Goal: Check status: Check status

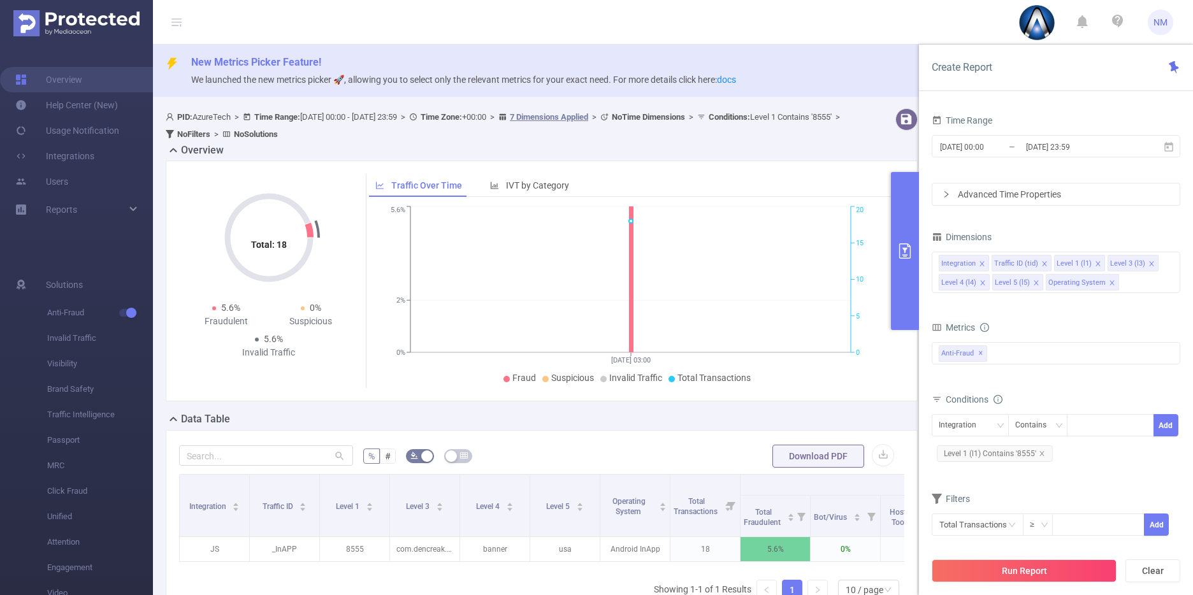
scroll to position [0, 154]
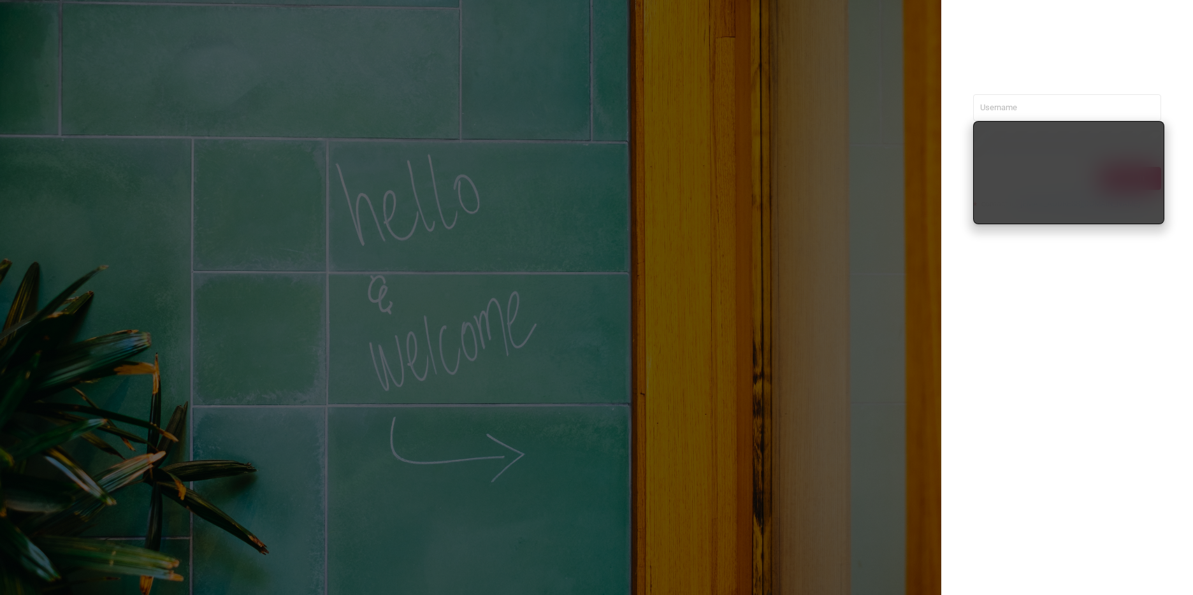
type input "[PERSON_NAME][EMAIL_ADDRESS][DOMAIN_NAME]"
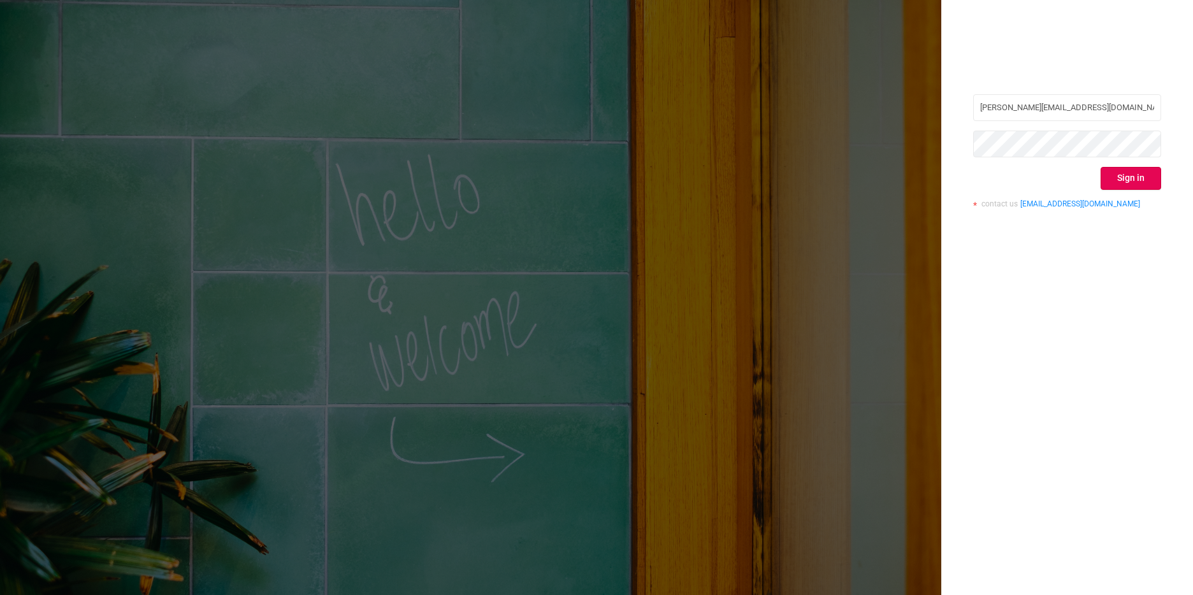
click at [1183, 191] on div "[PERSON_NAME][EMAIL_ADDRESS][DOMAIN_NAME] Sign in contact us [EMAIL_ADDRESS][DO…" at bounding box center [1067, 297] width 252 height 595
click at [1137, 178] on button "Sign in" at bounding box center [1130, 178] width 61 height 23
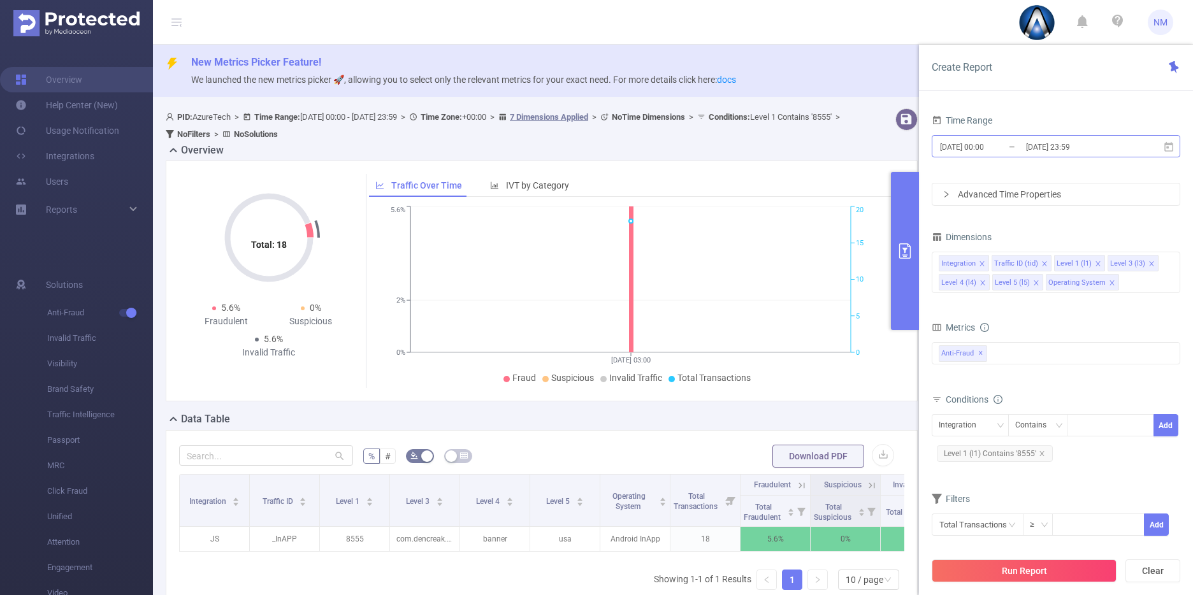
click at [993, 147] on input "[DATE] 00:00" at bounding box center [990, 146] width 103 height 17
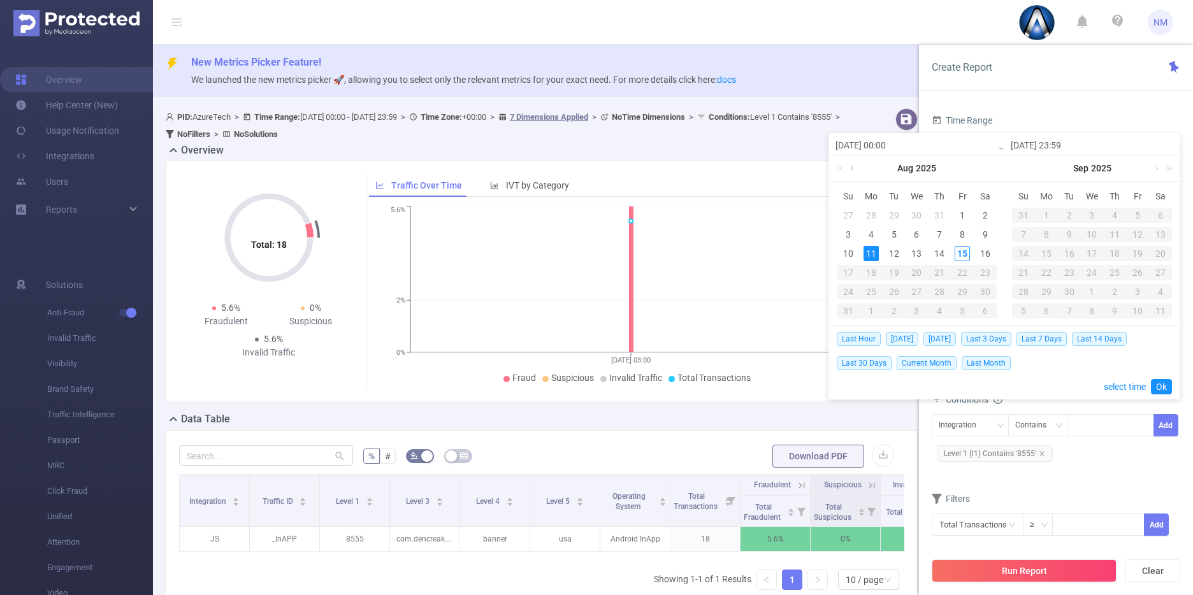
click at [854, 169] on link at bounding box center [852, 167] width 11 height 25
click at [984, 234] on div "12" at bounding box center [984, 234] width 15 height 15
type input "2025-07-12 00:00"
type input "2025-07-12 23:59"
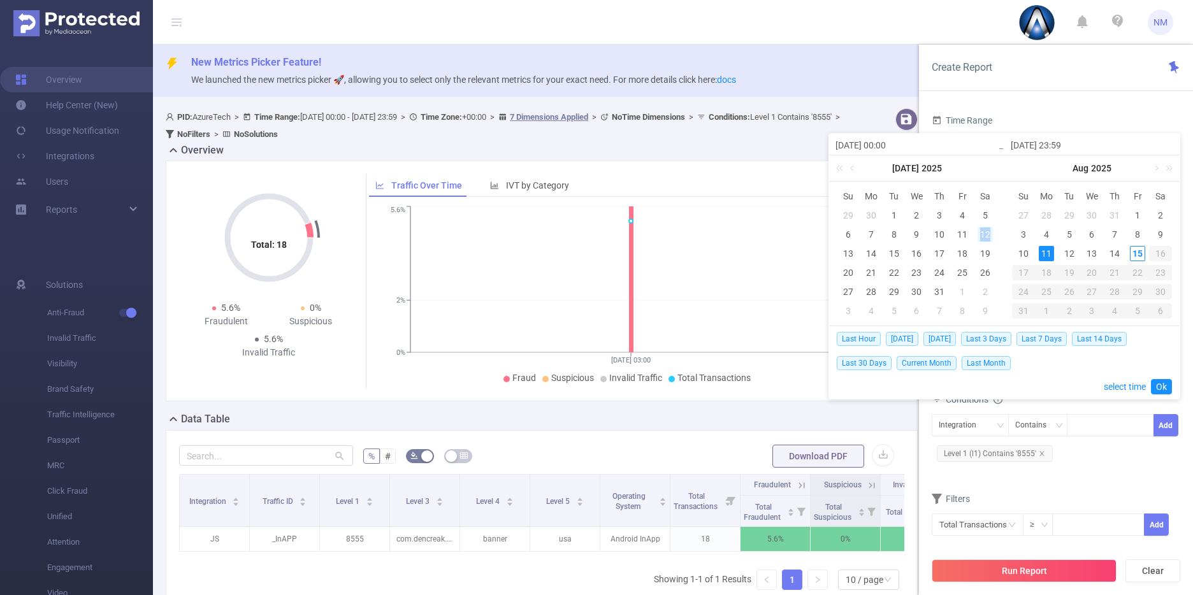
type input "2025-07-12 00:00"
type input "2025-07-12 23:59"
click at [1162, 380] on link "Ok" at bounding box center [1161, 386] width 21 height 15
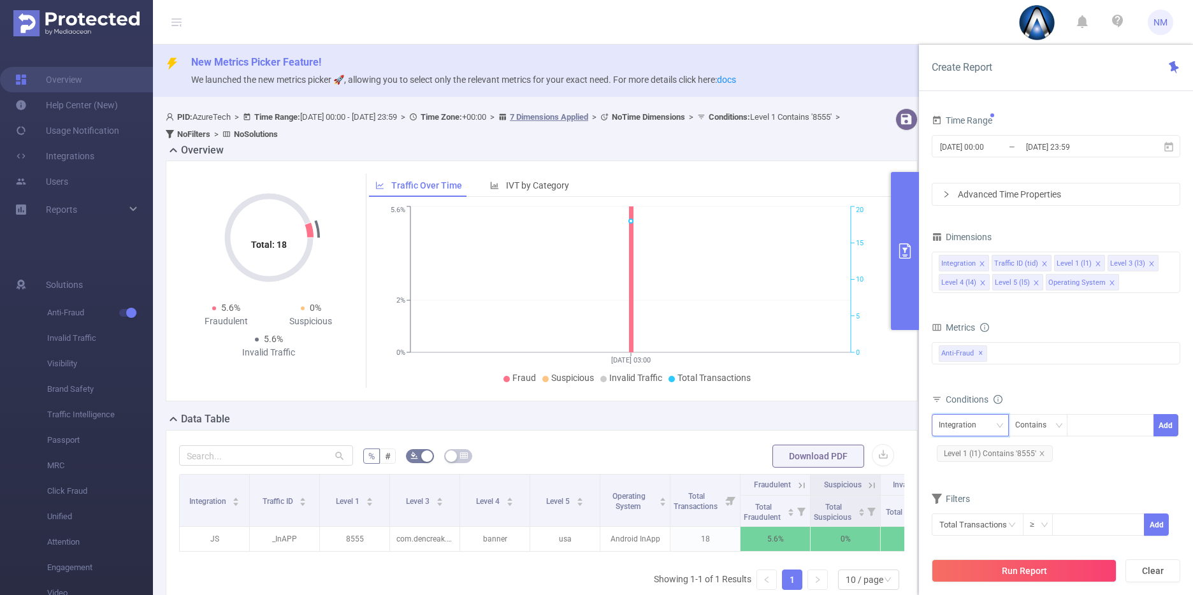
click at [988, 425] on div "Integration" at bounding box center [970, 425] width 63 height 21
click at [978, 512] on li "Level 3 (l3)" at bounding box center [974, 513] width 86 height 20
click at [1098, 427] on div at bounding box center [1110, 425] width 73 height 21
paste input "com.tvata.Snuggle.Crush"
type input "com.tvata.Snuggle.Crush"
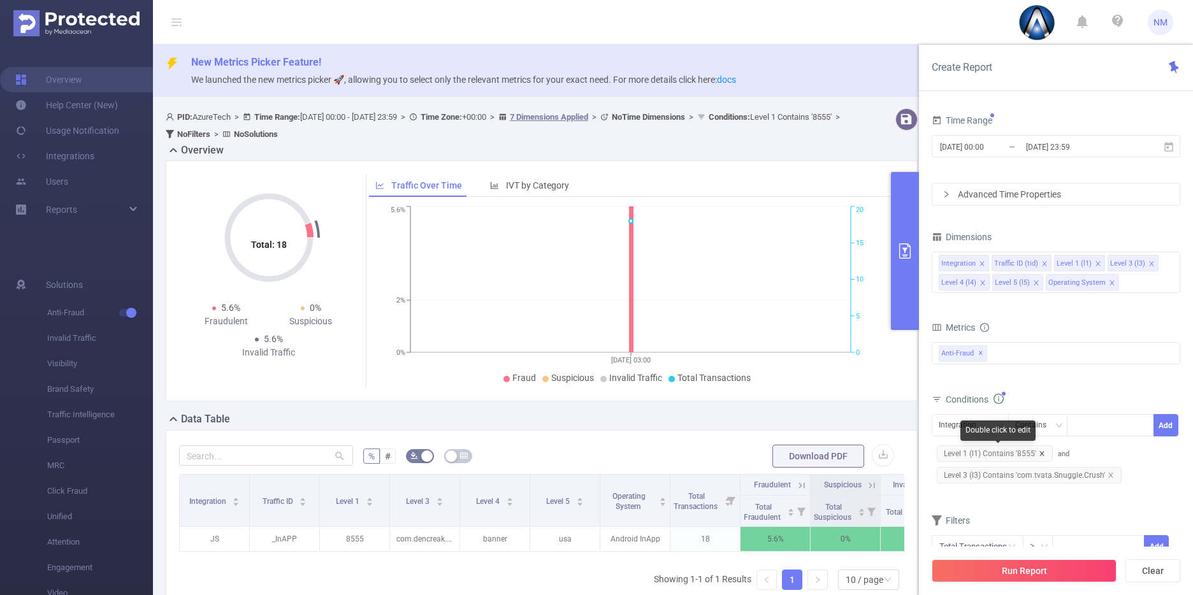
click at [1042, 451] on icon "icon: close" at bounding box center [1041, 453] width 4 height 4
click at [1041, 573] on button "Run Report" at bounding box center [1023, 570] width 185 height 23
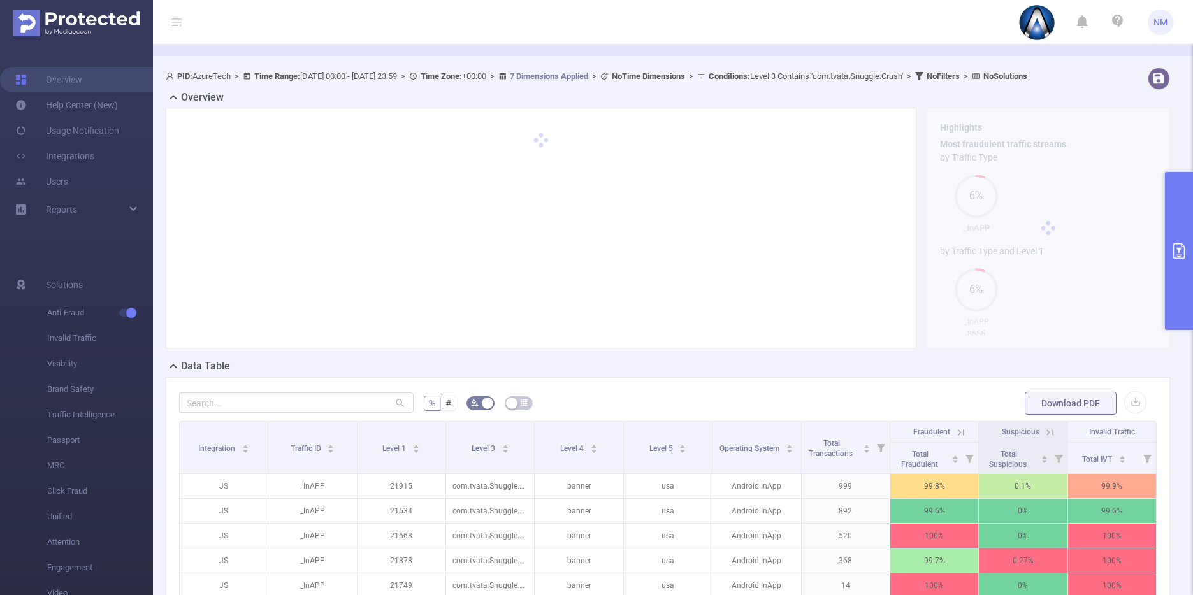
scroll to position [173, 0]
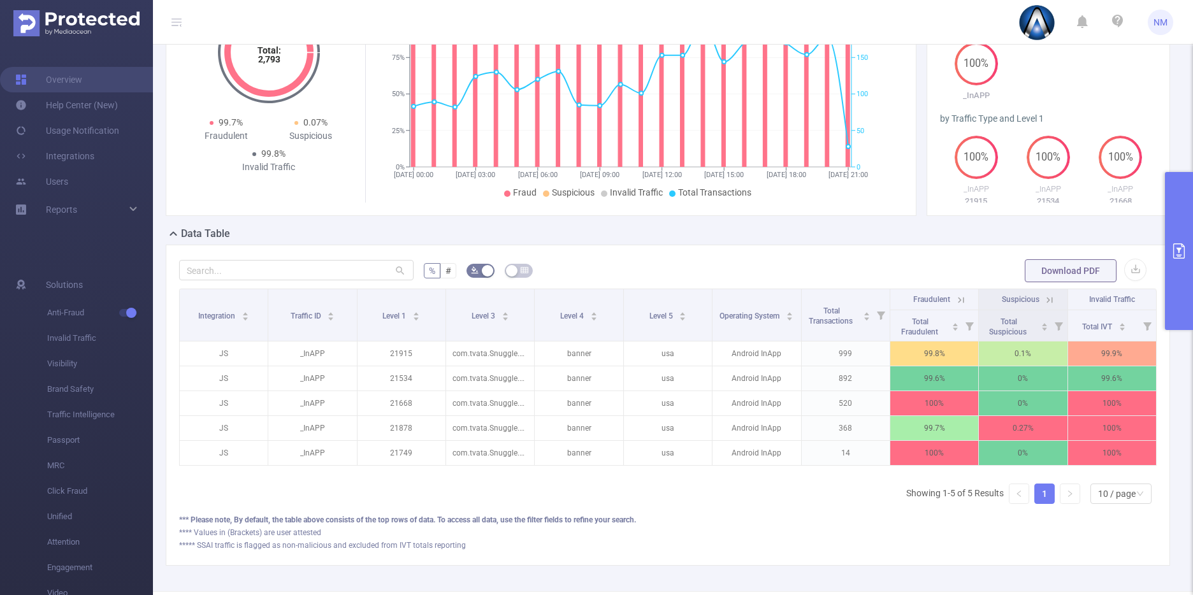
click at [955, 306] on icon at bounding box center [960, 299] width 11 height 11
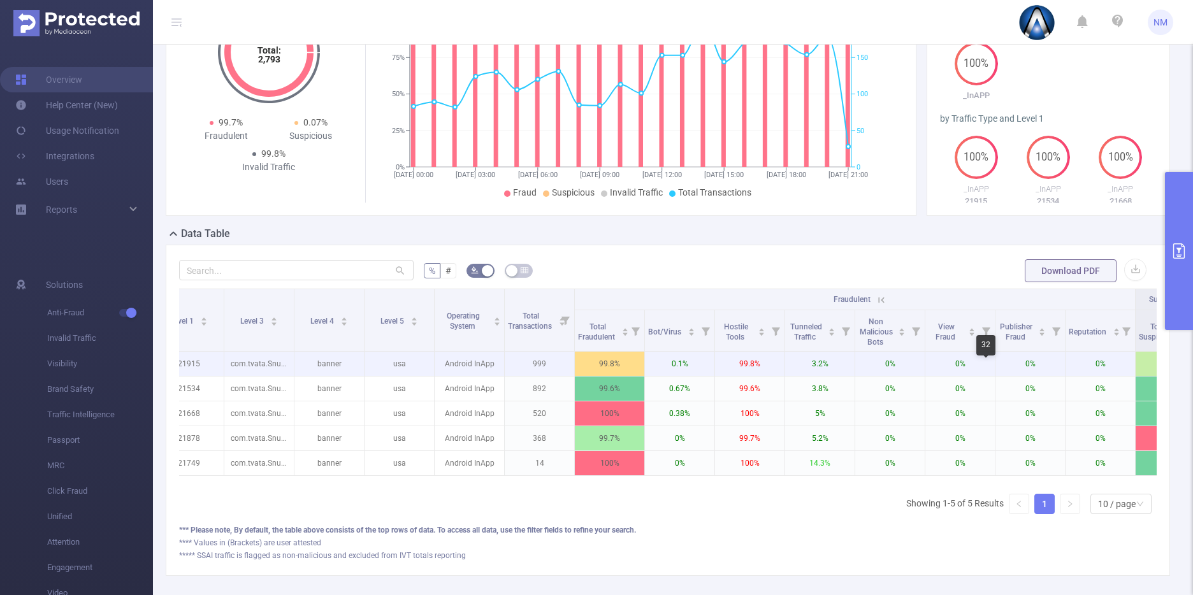
scroll to position [0, 177]
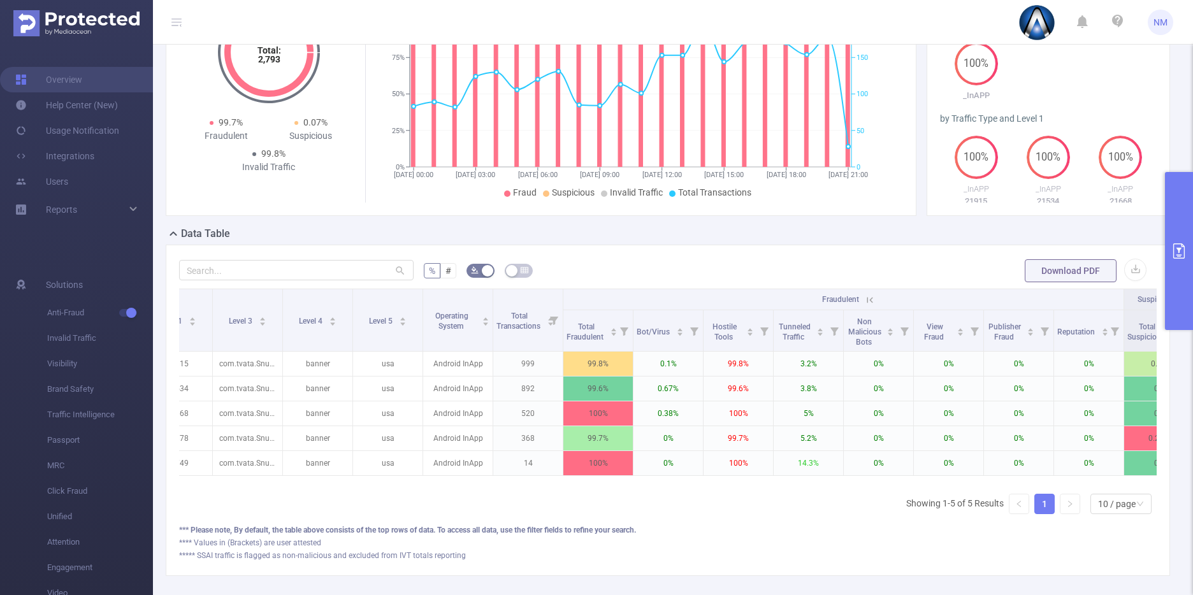
click at [872, 303] on icon at bounding box center [870, 300] width 6 height 6
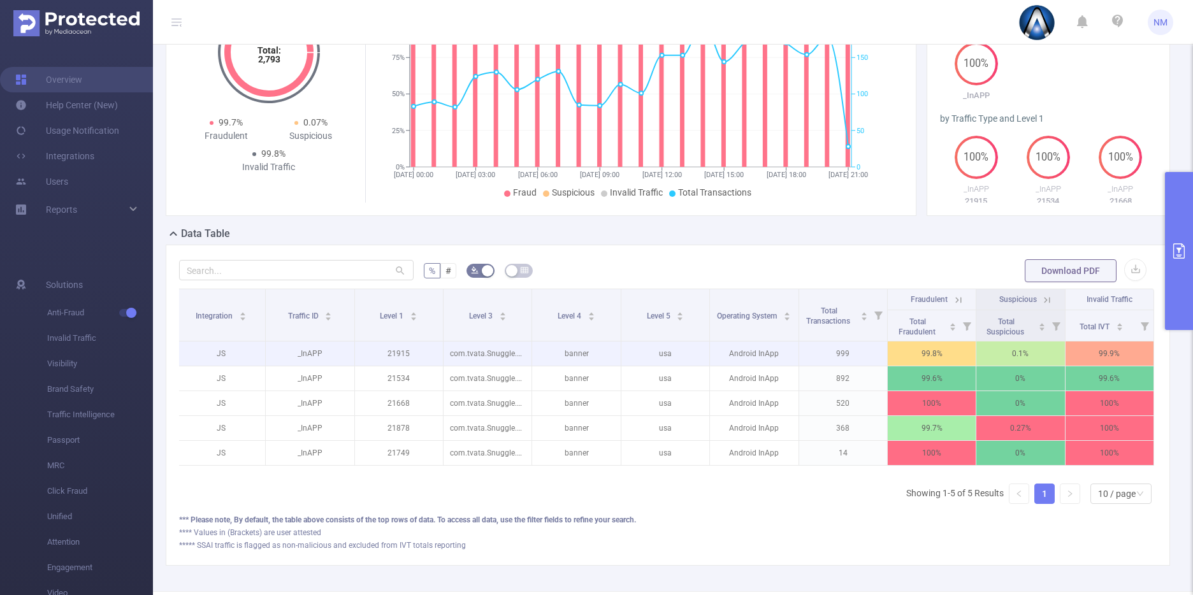
scroll to position [0, 0]
